Goal: Feedback & Contribution: Contribute content

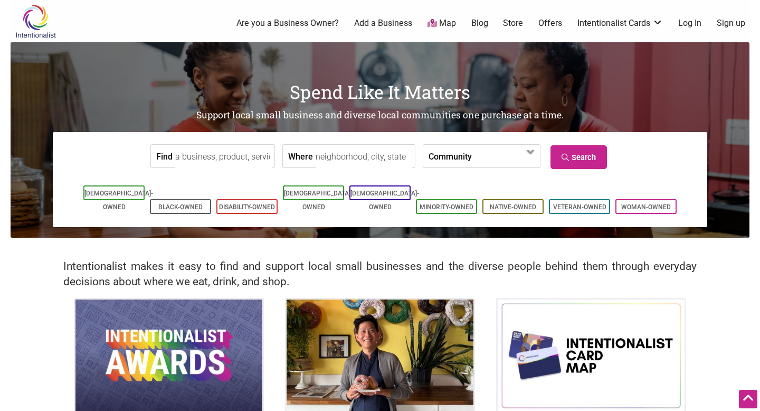
scroll to position [152, 0]
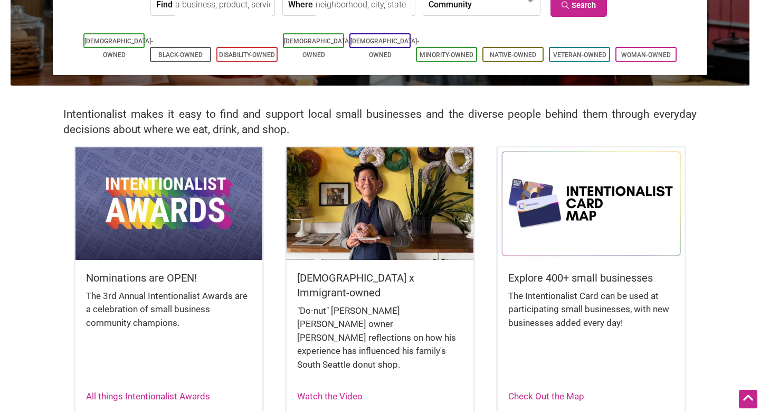
click at [169, 226] on img at bounding box center [168, 203] width 187 height 112
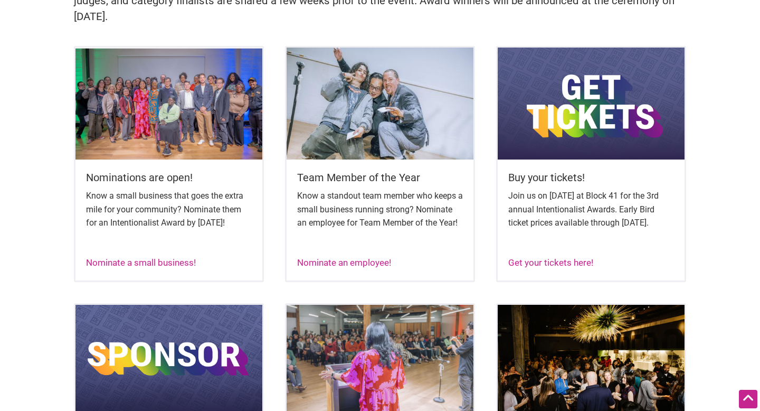
scroll to position [413, 0]
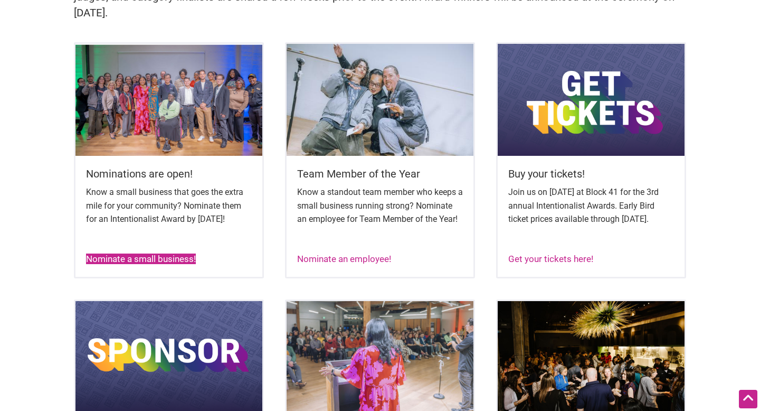
click at [175, 264] on link "Nominate a small business!" at bounding box center [141, 258] width 110 height 11
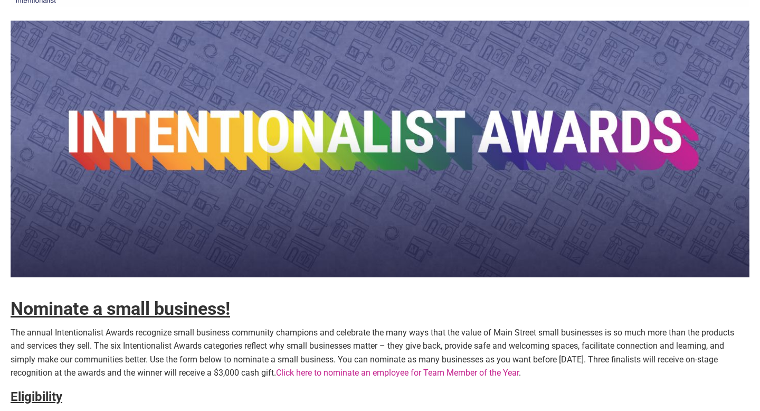
scroll to position [43, 0]
